Goal: Ask a question

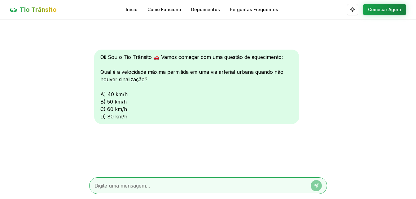
click at [197, 181] on div at bounding box center [208, 185] width 238 height 17
click at [194, 185] on textarea at bounding box center [199, 185] width 210 height 7
type textarea "60"
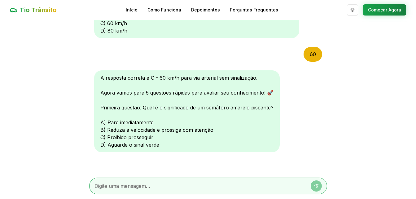
scroll to position [87, 0]
type textarea "B"
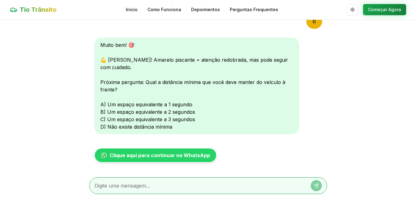
scroll to position [248, 0]
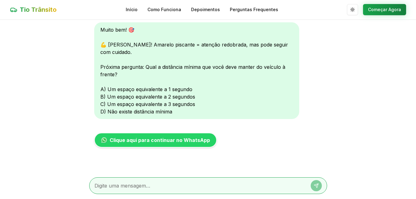
type textarea "B"
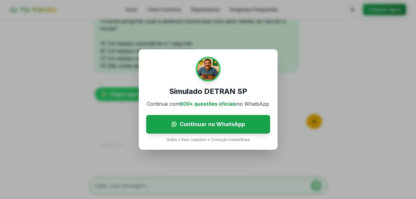
scroll to position [376, 0]
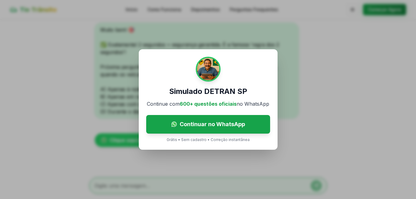
click at [339, 133] on div "Simulado DETRAN SP Continue com 600+ questões oficiais no WhatsApp Continuar no…" at bounding box center [208, 99] width 416 height 199
